Goal: Task Accomplishment & Management: Use online tool/utility

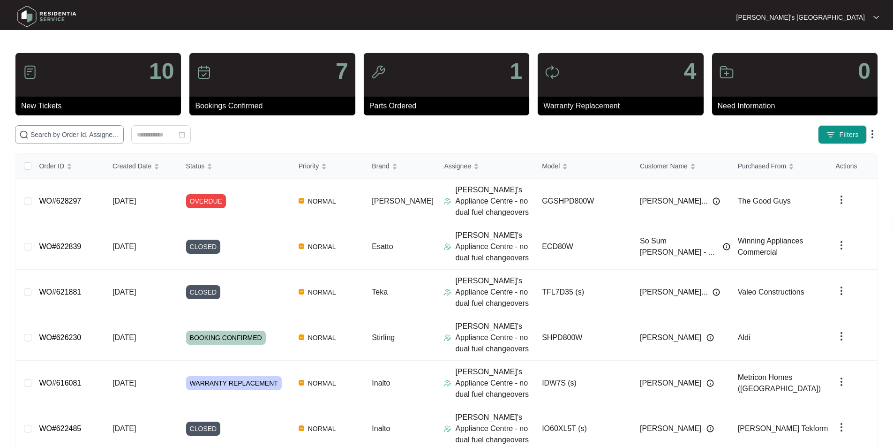
click at [97, 138] on input "text" at bounding box center [74, 134] width 89 height 10
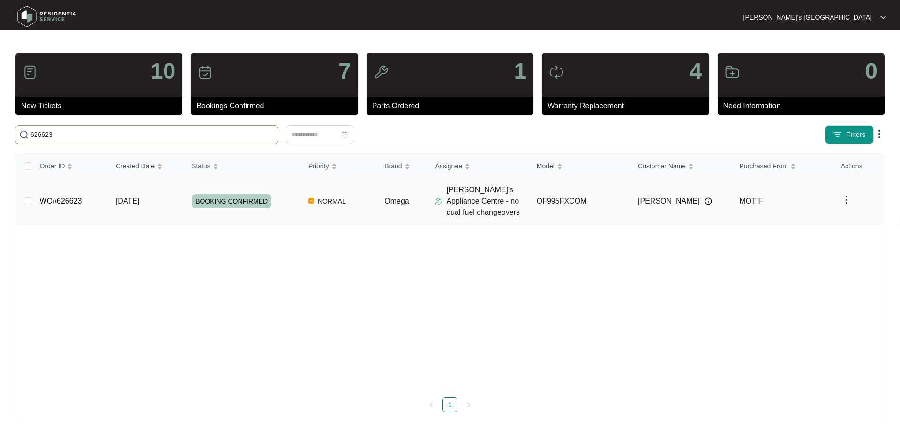
type input "626623"
click at [68, 203] on link "WO#626623" at bounding box center [61, 201] width 42 height 8
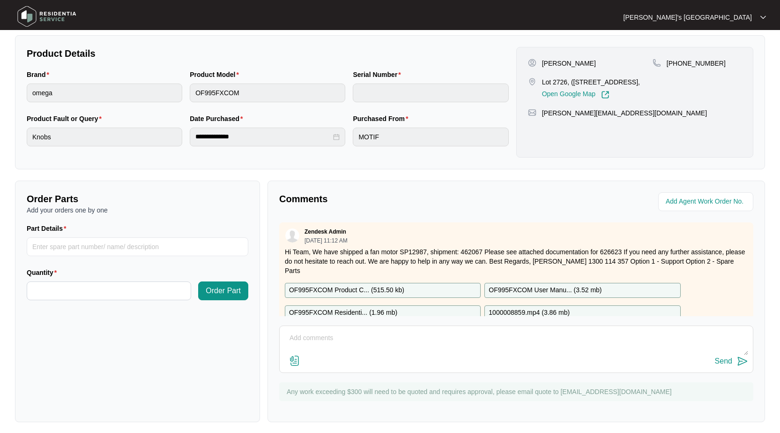
scroll to position [189, 0]
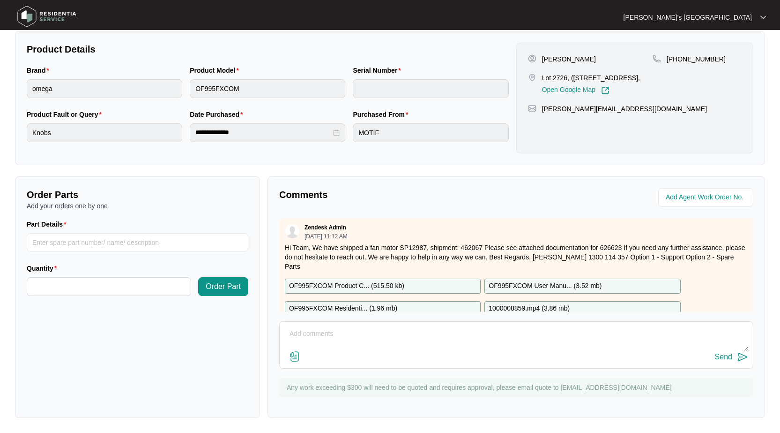
click at [296, 353] on img at bounding box center [294, 356] width 11 height 11
click at [0, 0] on input "file" at bounding box center [0, 0] width 0 height 0
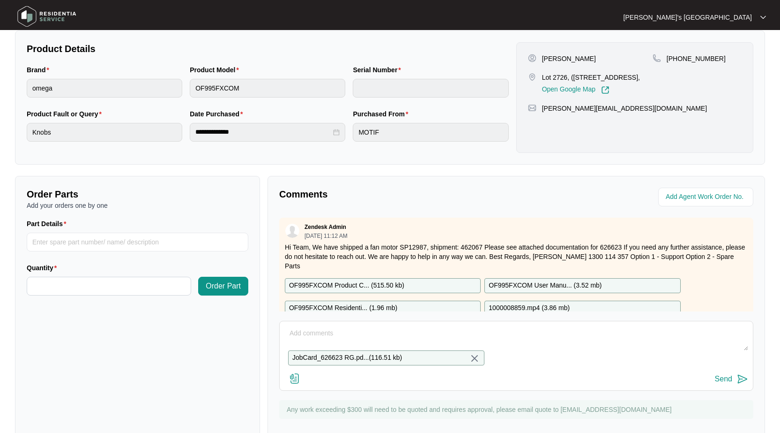
click at [322, 331] on textarea at bounding box center [517, 338] width 464 height 24
type textarea "Please see quote and parts request attacehd. NOTE: We only require 1 fan as you…"
click at [734, 390] on div "Please see quote and parts request attacehd. NOTE: We only require 1 fan as you…" at bounding box center [516, 356] width 474 height 70
click at [735, 385] on button "Send" at bounding box center [731, 379] width 33 height 13
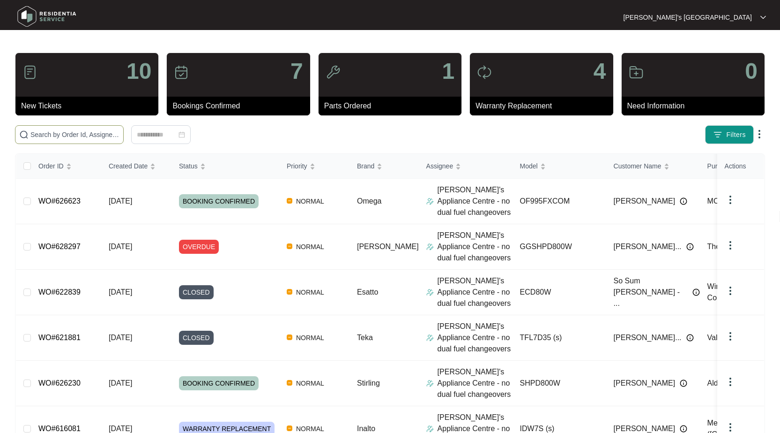
click at [91, 135] on input "text" at bounding box center [74, 134] width 89 height 10
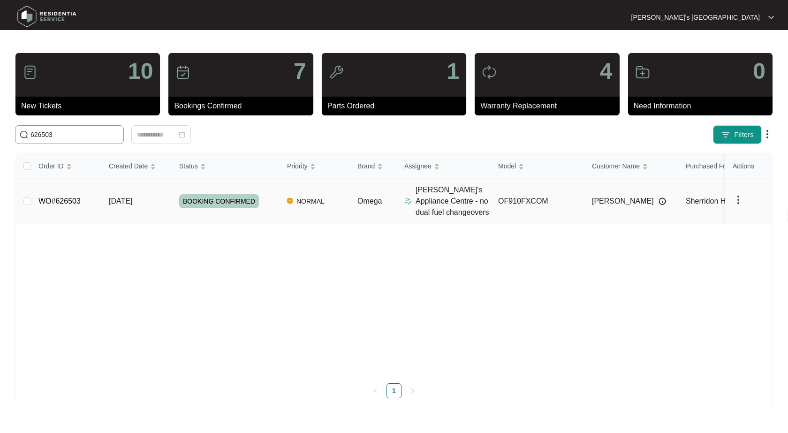
type input "626503"
click at [63, 204] on link "WO#626503" at bounding box center [59, 201] width 42 height 8
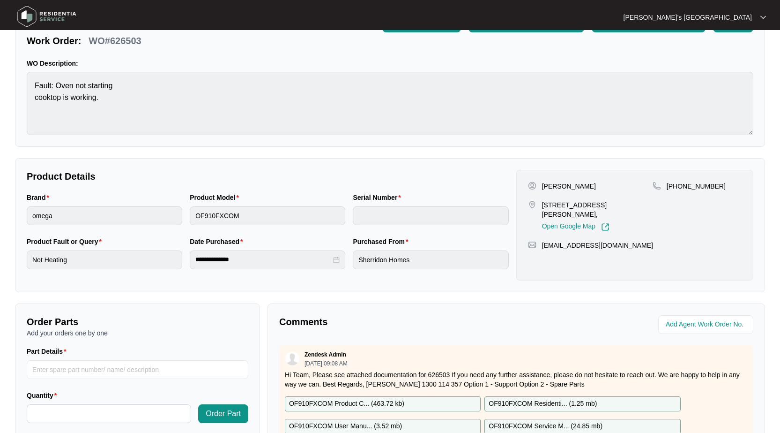
scroll to position [141, 0]
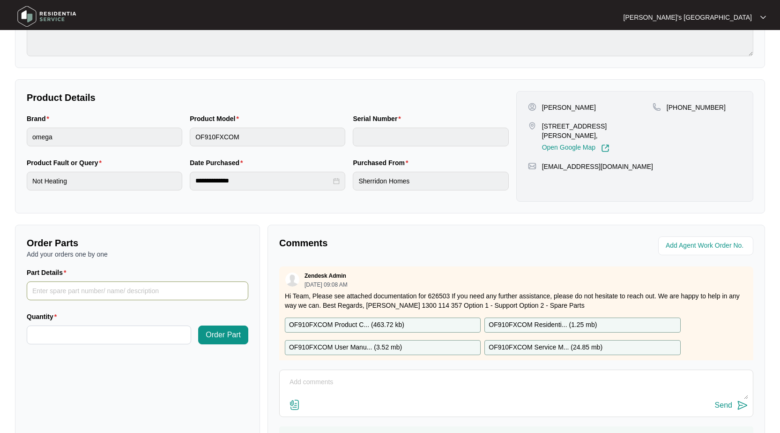
drag, startPoint x: 136, startPoint y: 300, endPoint x: 138, endPoint y: 295, distance: 5.7
click at [136, 300] on div "Part Details" at bounding box center [137, 289] width 229 height 44
click at [143, 294] on input "Part Details" at bounding box center [138, 290] width 222 height 19
paste input "SP19104"
type input "SP19104 ignition"
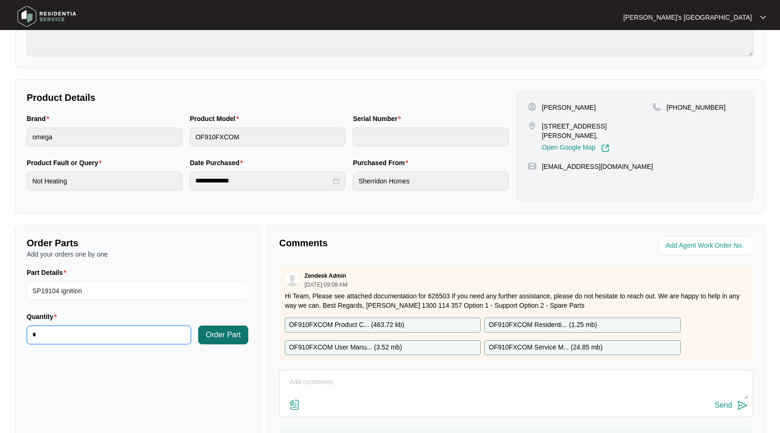
type input "*"
click at [224, 329] on span "Order Part" at bounding box center [223, 334] width 35 height 11
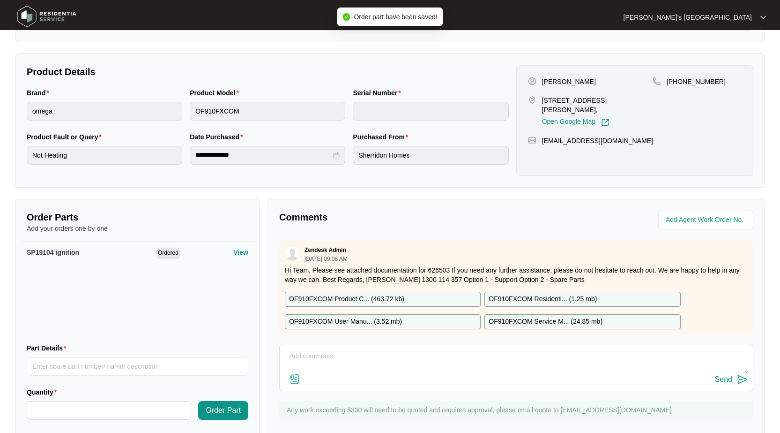
scroll to position [191, 0]
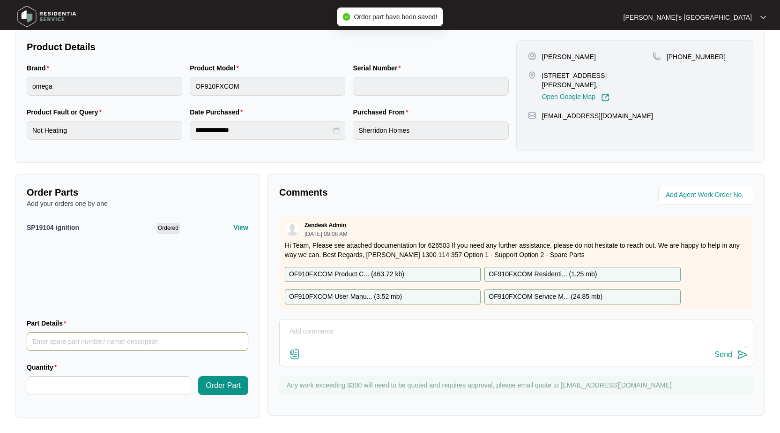
click at [120, 345] on input "Part Details" at bounding box center [138, 341] width 222 height 19
paste input "SP12979"
type input "SP12979 commutator"
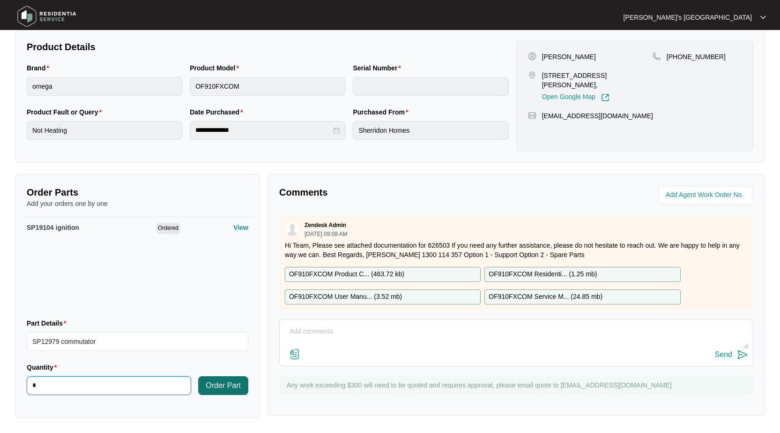
type input "*"
click at [227, 384] on span "Order Part" at bounding box center [223, 385] width 35 height 11
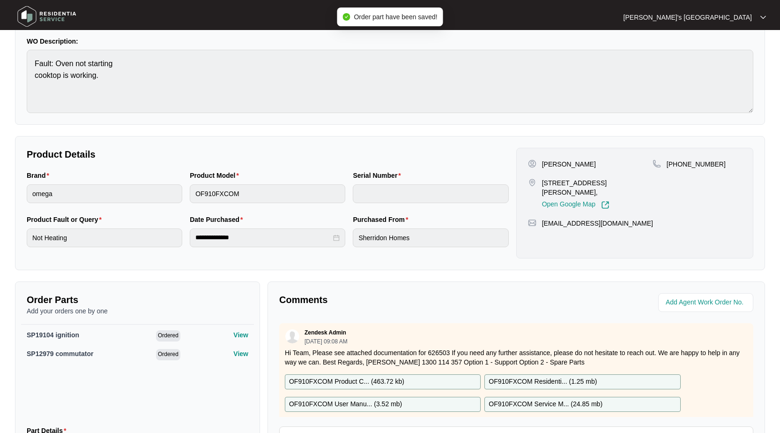
scroll to position [0, 0]
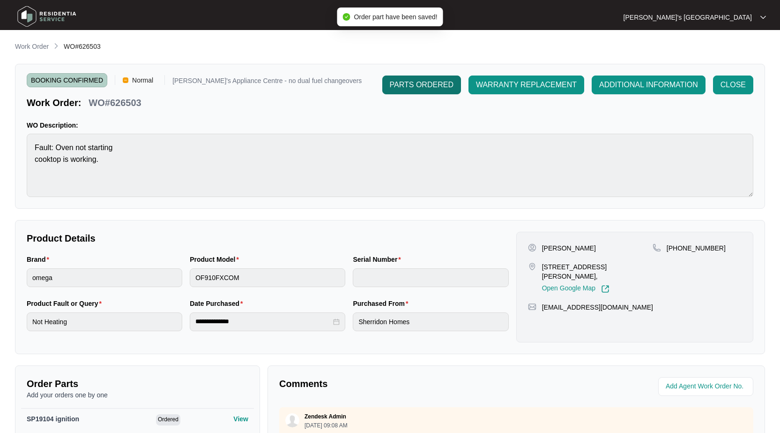
click at [445, 80] on span "PARTS ORDERED" at bounding box center [422, 84] width 64 height 11
